Goal: Task Accomplishment & Management: Use online tool/utility

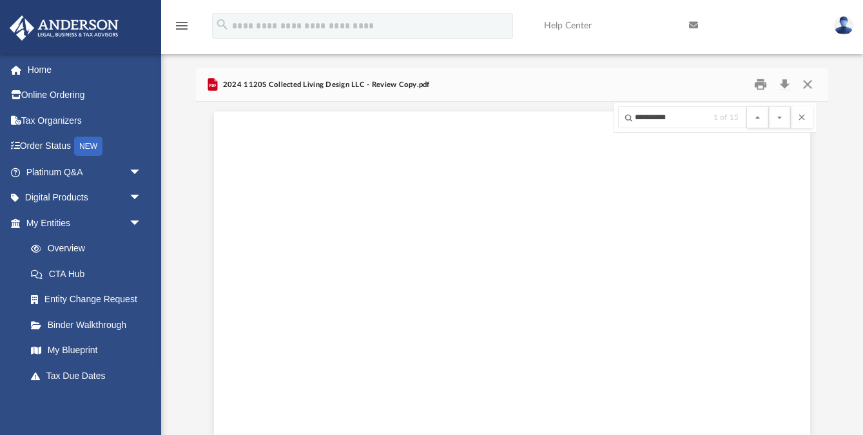
scroll to position [3955, 0]
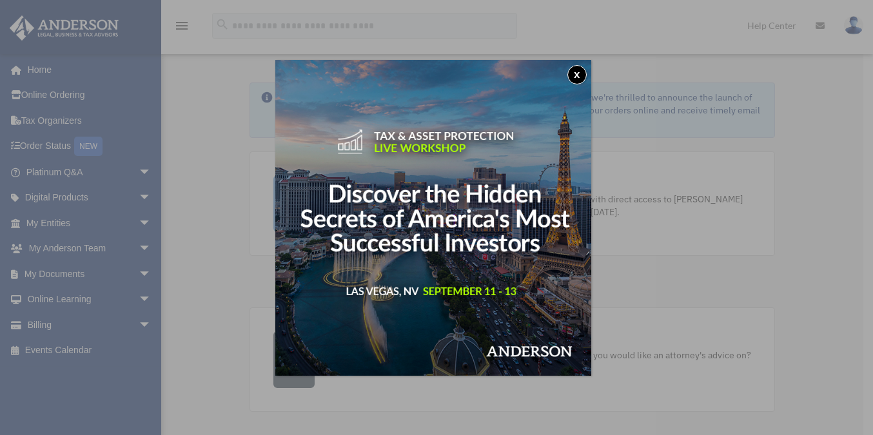
click at [572, 72] on button "x" at bounding box center [576, 74] width 19 height 19
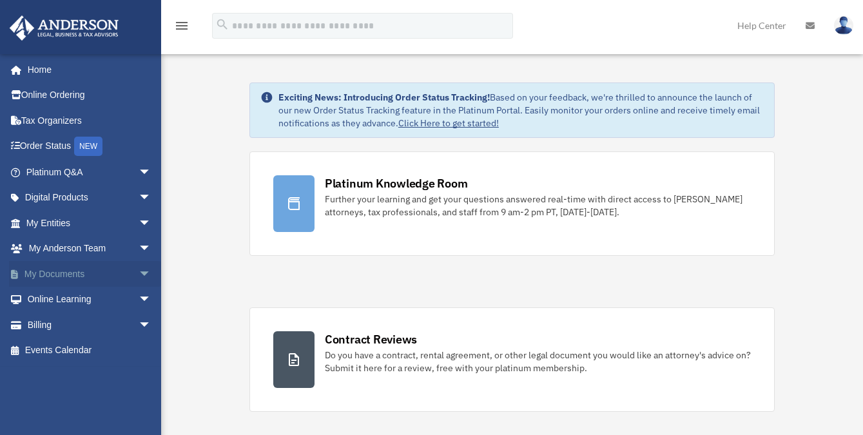
click at [45, 275] on link "My Documents arrow_drop_down" at bounding box center [90, 274] width 162 height 26
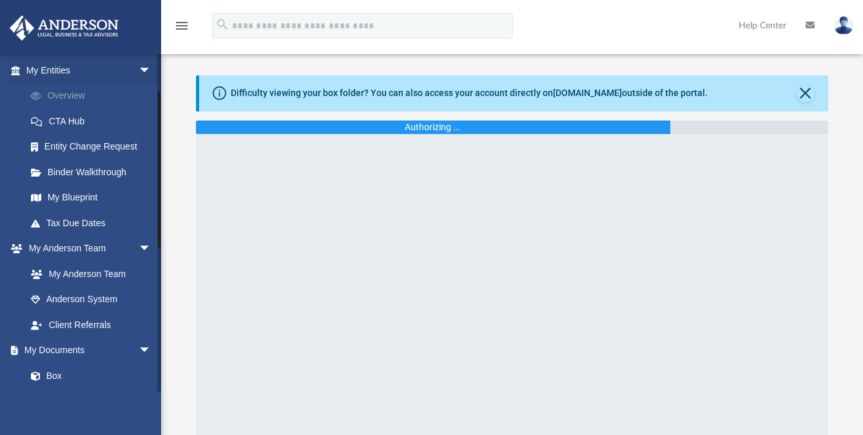
scroll to position [168, 0]
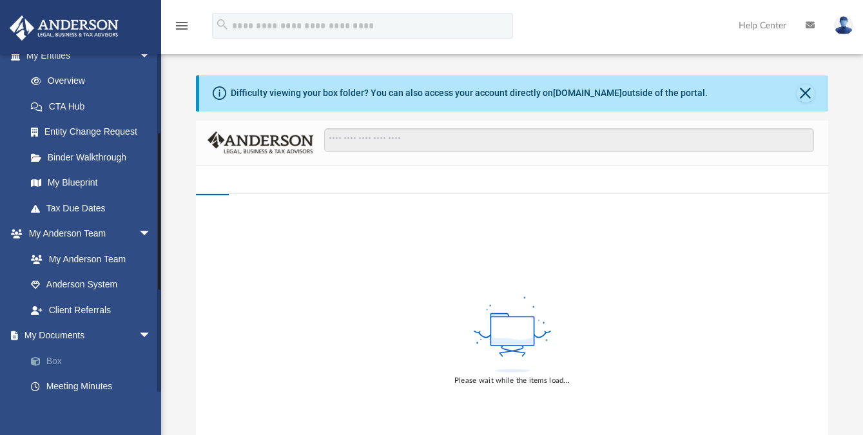
click at [50, 361] on link "Box" at bounding box center [94, 361] width 153 height 26
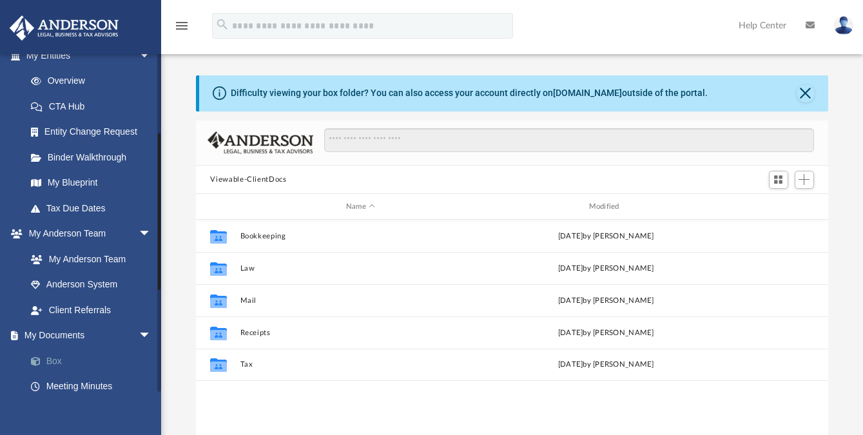
scroll to position [284, 622]
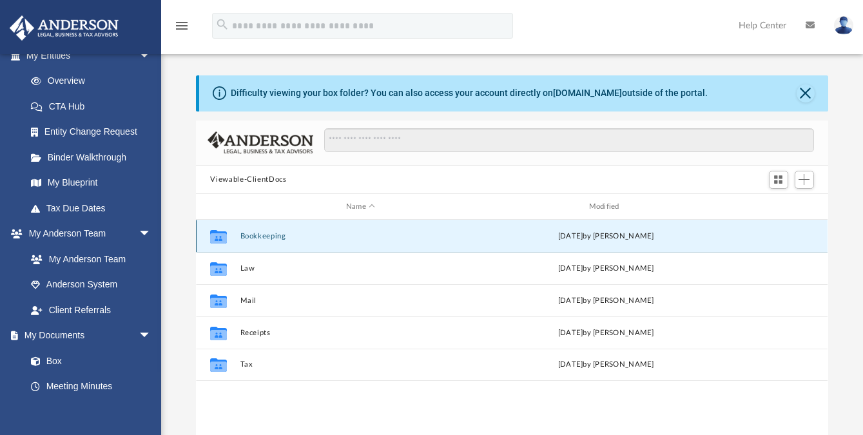
click at [252, 238] on button "Bookkeeping" at bounding box center [360, 236] width 240 height 8
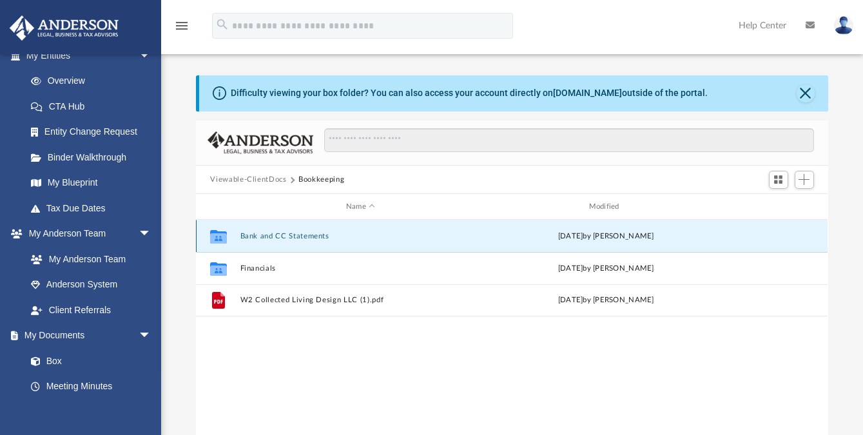
click at [277, 232] on button "Bank and CC Statements" at bounding box center [360, 236] width 240 height 8
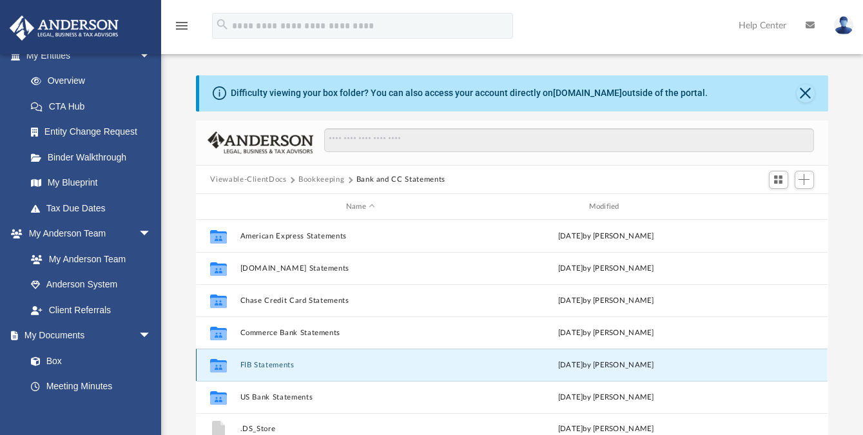
click at [258, 363] on button "FIB Statements" at bounding box center [360, 365] width 240 height 8
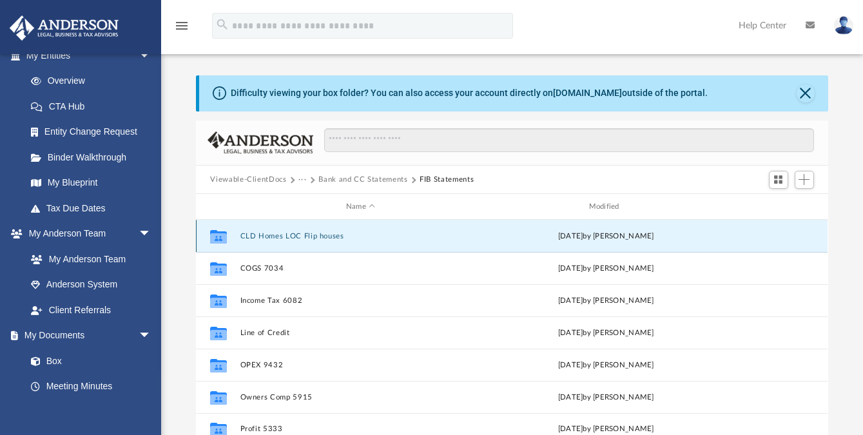
click at [293, 236] on button "CLD Homes LOC Flip houses" at bounding box center [360, 236] width 240 height 8
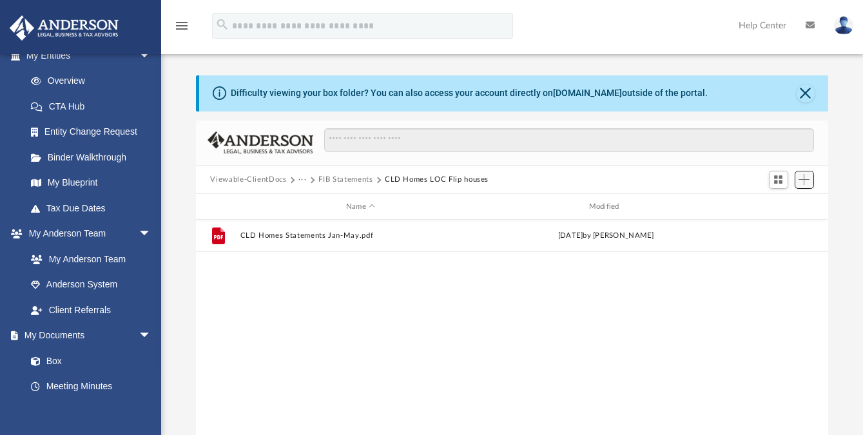
click at [809, 176] on span "Add" at bounding box center [804, 179] width 11 height 11
click at [780, 205] on li "Upload" at bounding box center [786, 206] width 41 height 14
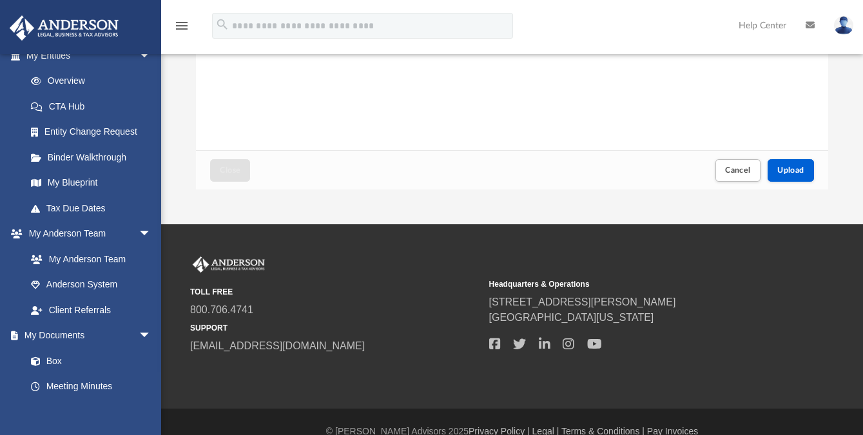
scroll to position [317, 0]
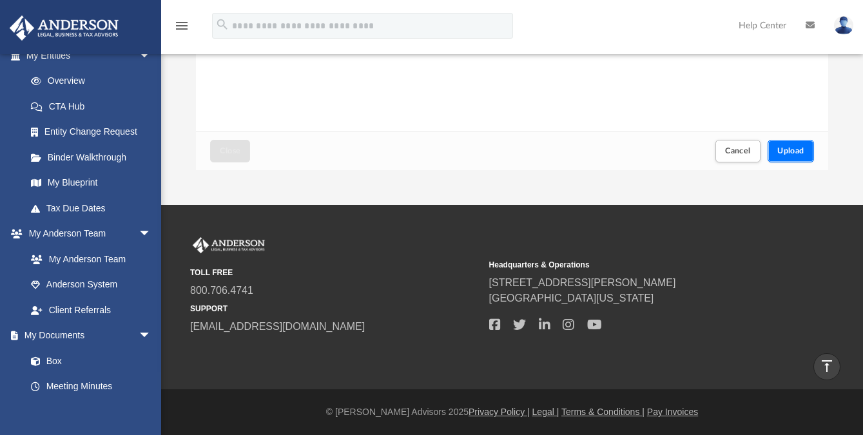
click at [795, 144] on button "Upload" at bounding box center [791, 151] width 46 height 23
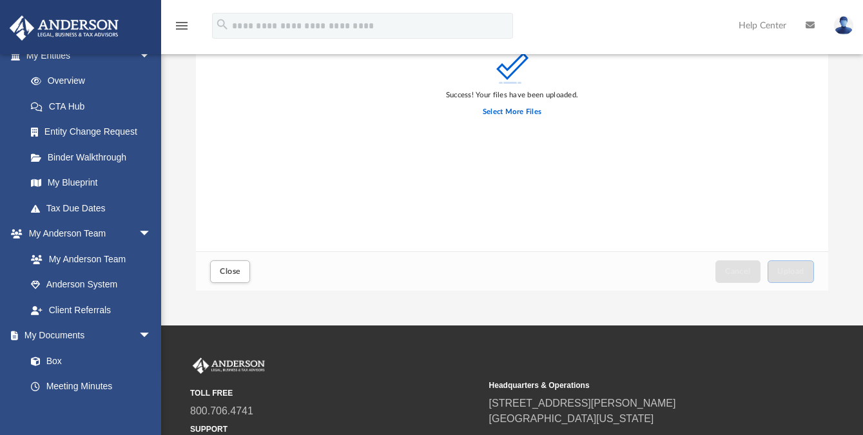
scroll to position [309, 0]
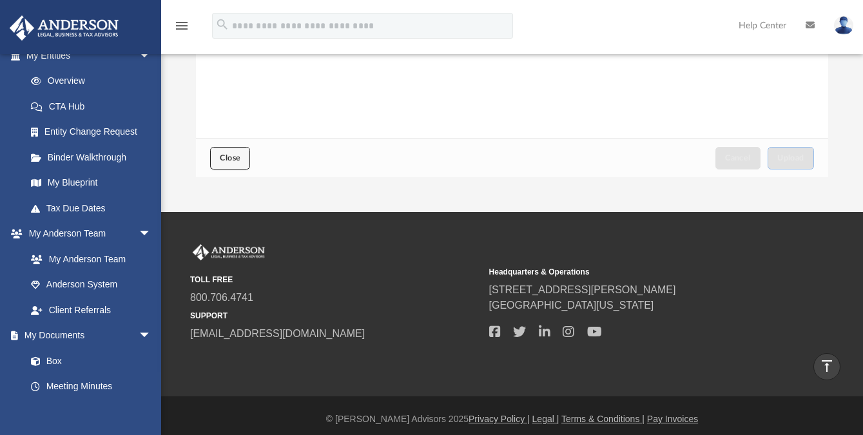
click at [231, 157] on span "Close" at bounding box center [230, 158] width 21 height 8
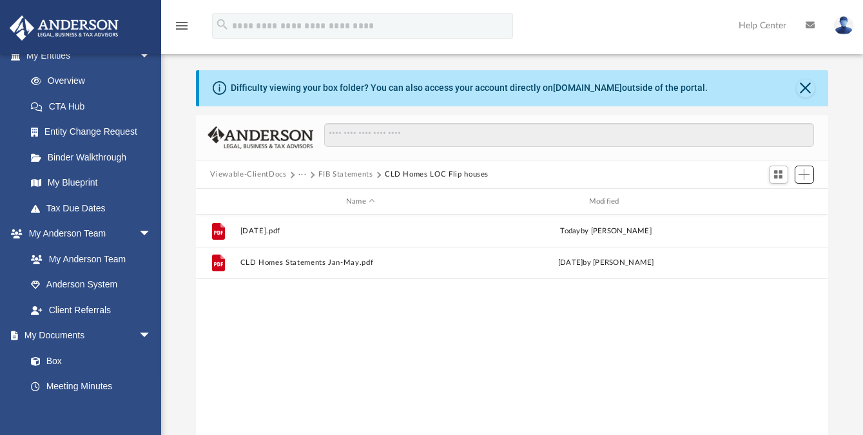
scroll to position [1, 0]
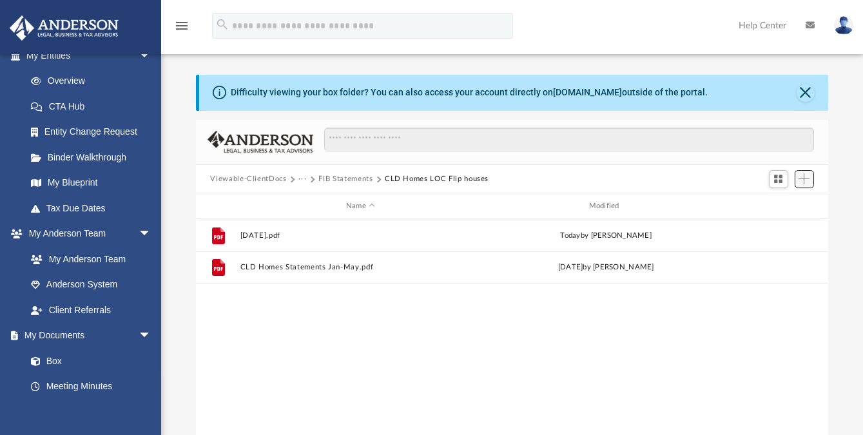
click at [806, 175] on span "Add" at bounding box center [804, 178] width 11 height 11
click at [788, 200] on li "Upload" at bounding box center [786, 206] width 41 height 14
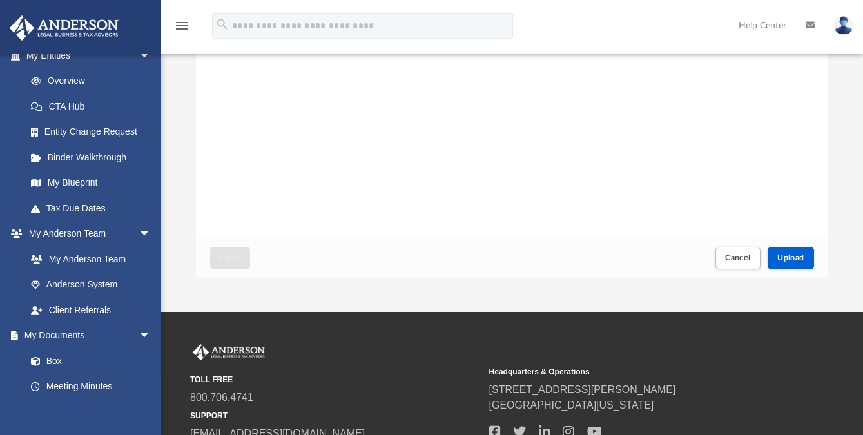
scroll to position [317, 0]
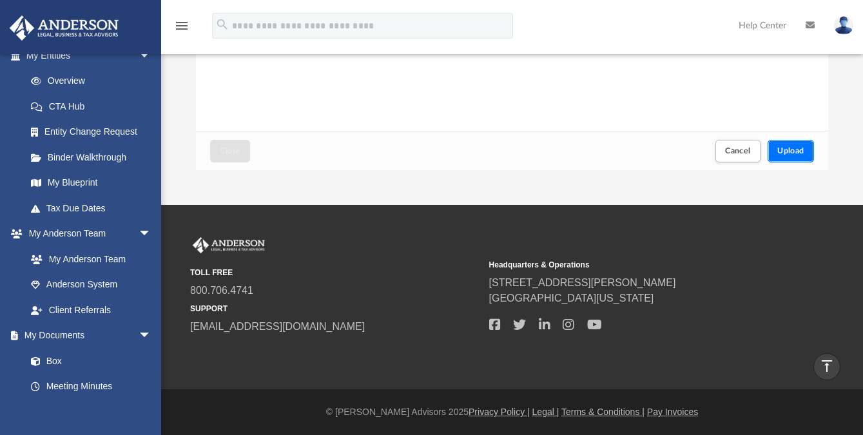
click at [792, 154] on span "Upload" at bounding box center [790, 151] width 27 height 8
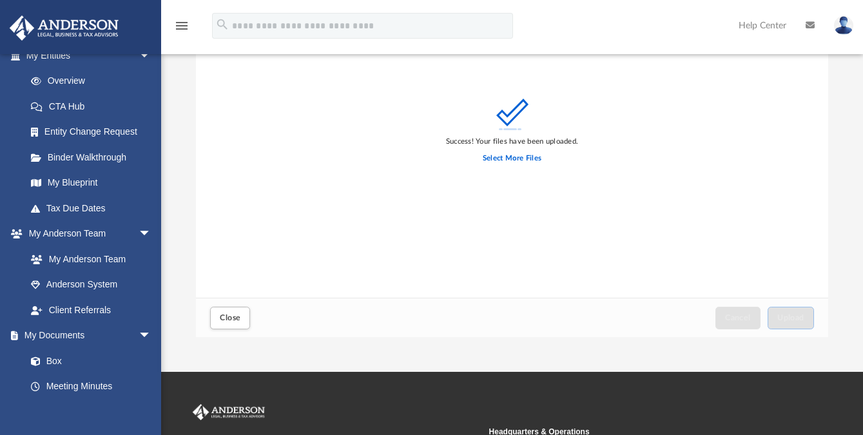
scroll to position [170, 0]
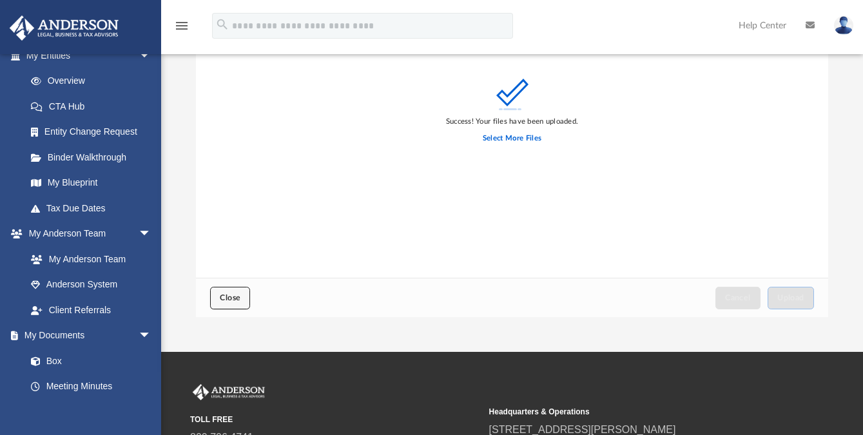
click at [231, 297] on span "Close" at bounding box center [230, 298] width 21 height 8
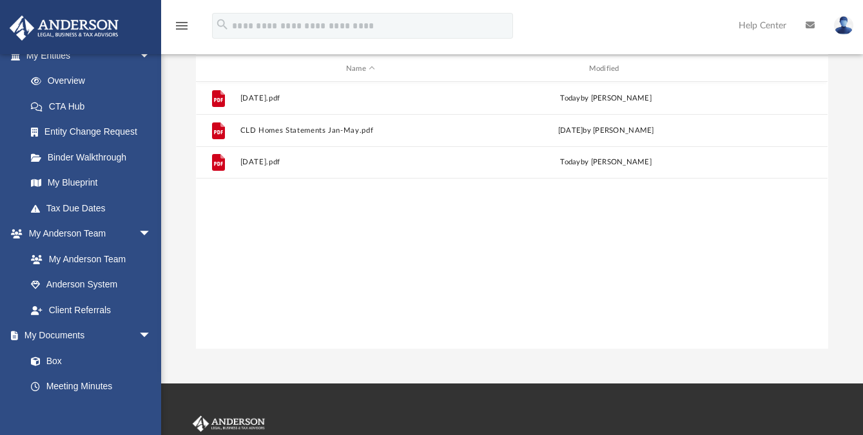
scroll to position [133, 0]
